Goal: Check status

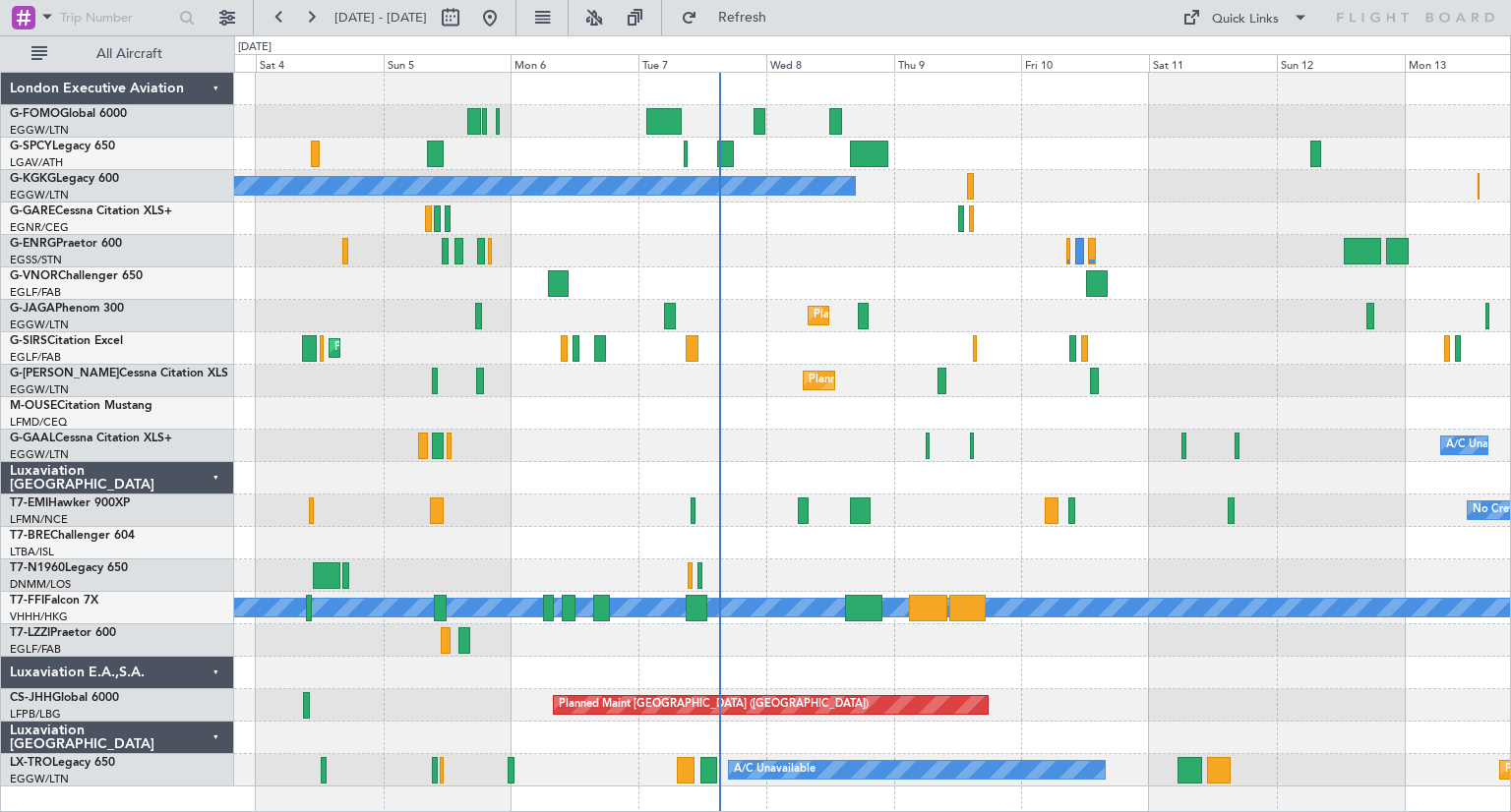
click at [746, 260] on div "Planned Maint London (Stansted)" at bounding box center [871, 251] width 1276 height 33
